Goal: Obtain resource: Obtain resource

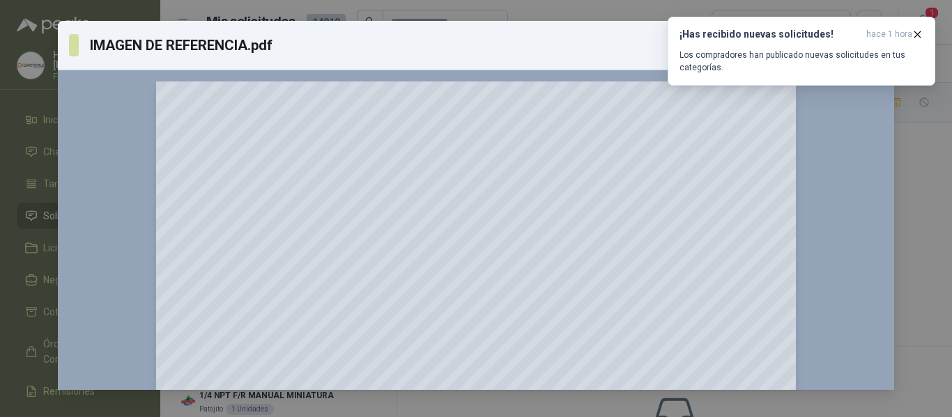
scroll to position [92, 0]
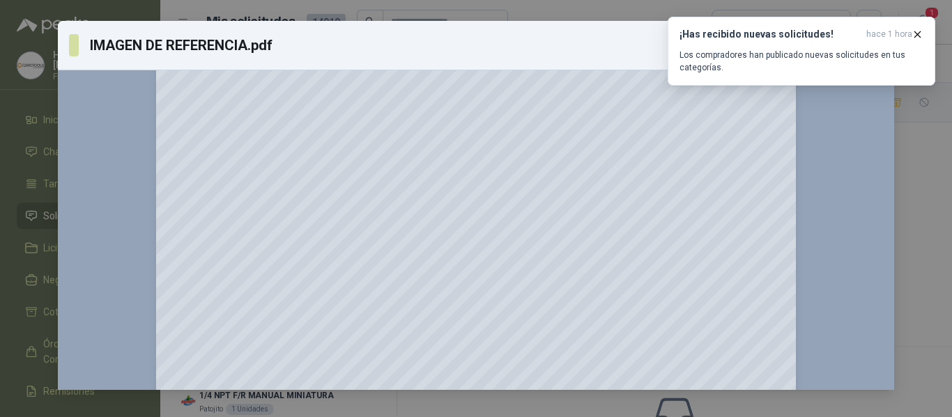
click at [937, 302] on div "IMAGEN DE REFERENCIA.pdf Descargar 150 %" at bounding box center [476, 208] width 952 height 417
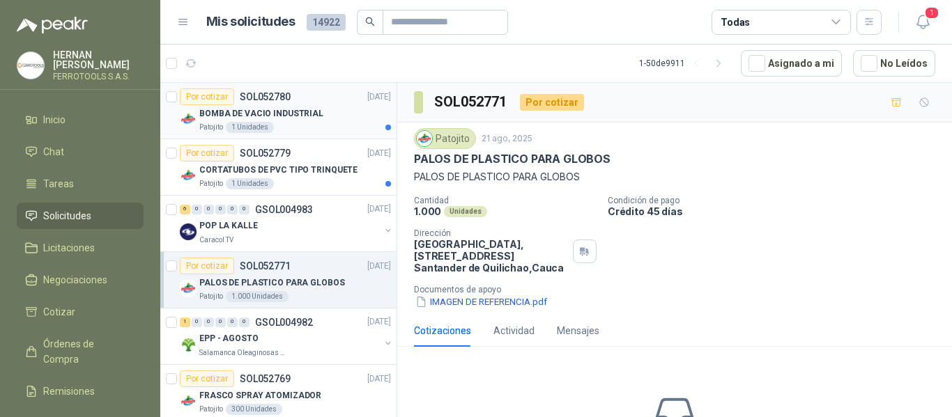
click at [337, 121] on div "BOMBA DE VACIO INDUSTRIAL" at bounding box center [295, 113] width 192 height 17
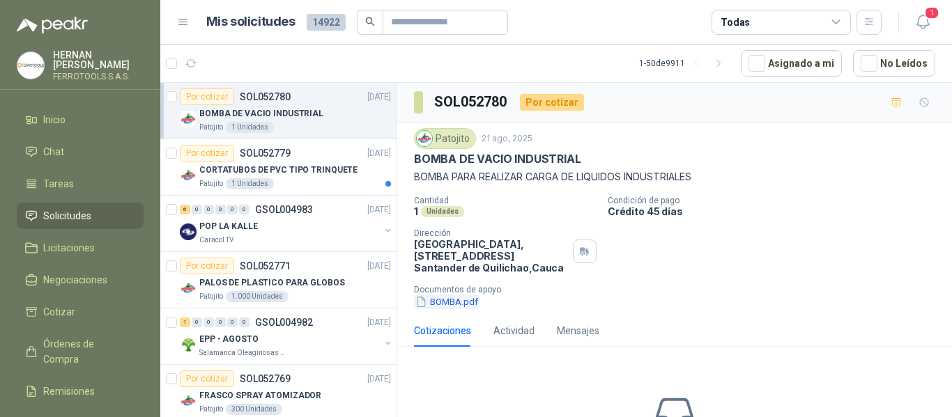
click at [455, 302] on button "BOMBA.pdf" at bounding box center [447, 302] width 66 height 15
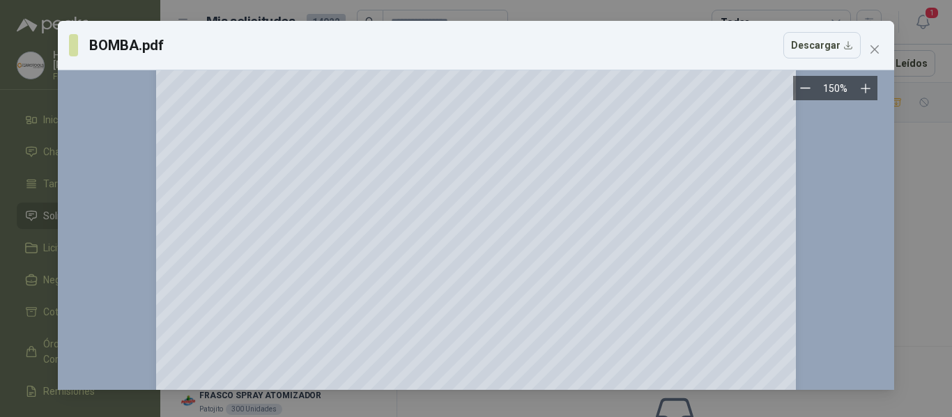
scroll to position [261, 0]
click at [880, 48] on icon "close" at bounding box center [874, 49] width 11 height 11
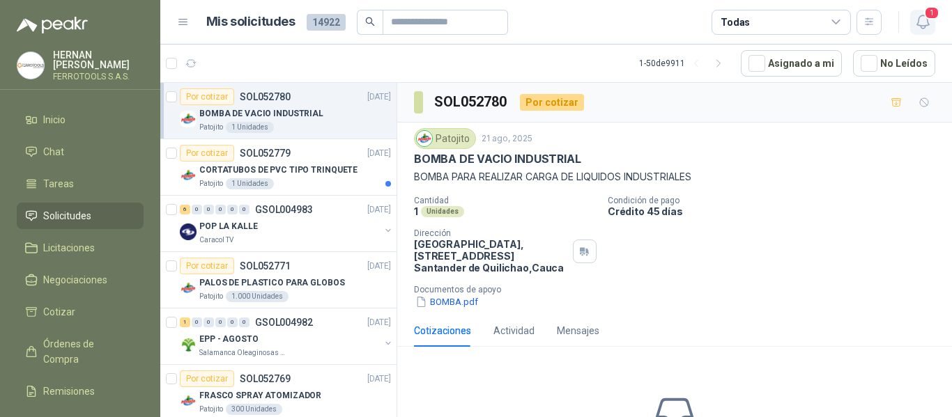
click at [921, 22] on icon "button" at bounding box center [922, 21] width 17 height 17
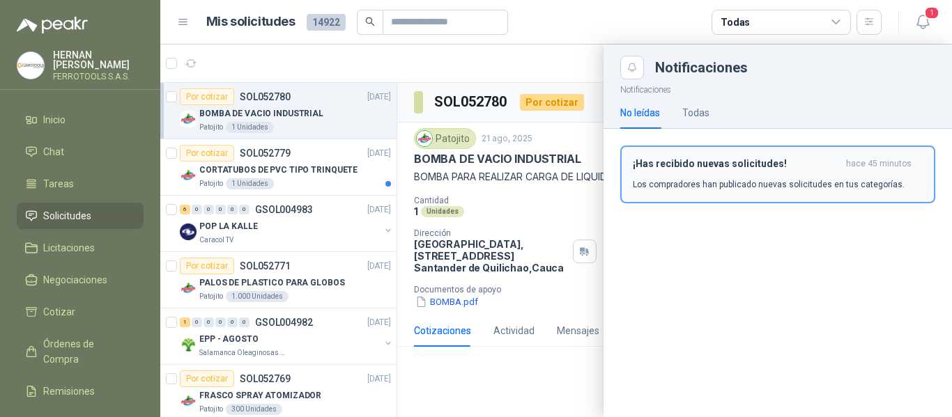
click at [711, 174] on div "¡Has recibido nuevas solicitudes! hace 45 minutos Los compradores han publicado…" at bounding box center [778, 174] width 290 height 33
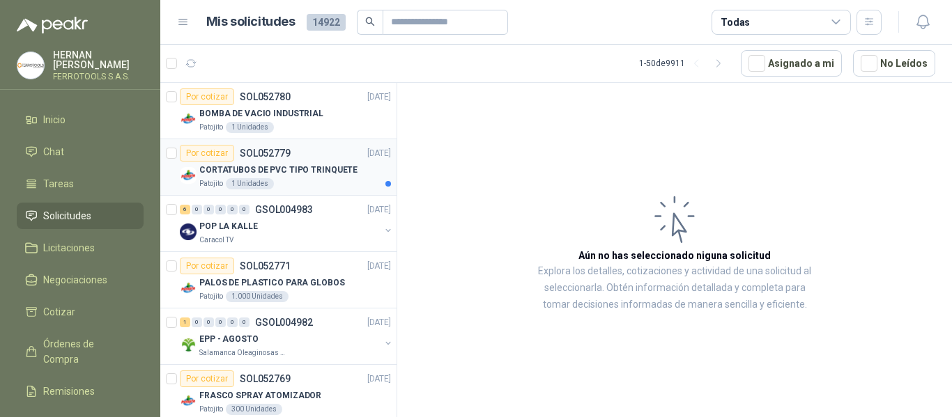
click at [353, 167] on div "CORTATUBOS DE PVC TIPO TRINQUETE" at bounding box center [295, 170] width 192 height 17
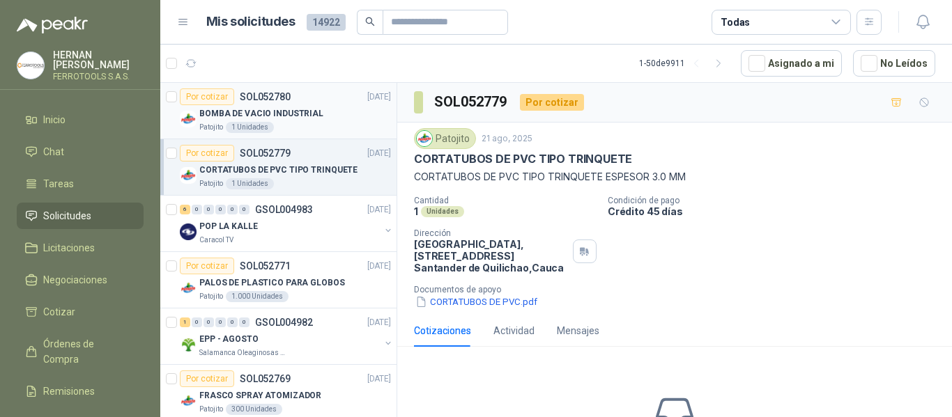
click at [331, 109] on div "BOMBA DE VACIO INDUSTRIAL" at bounding box center [295, 113] width 192 height 17
